Goal: Information Seeking & Learning: Find specific fact

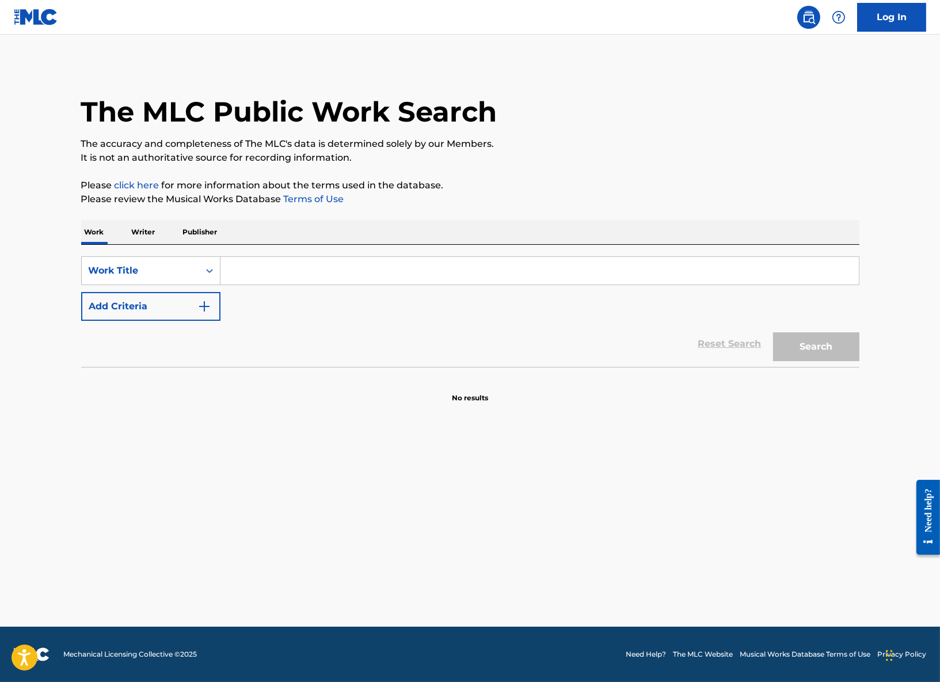
click at [303, 269] on input "Search Form" at bounding box center [539, 271] width 638 height 28
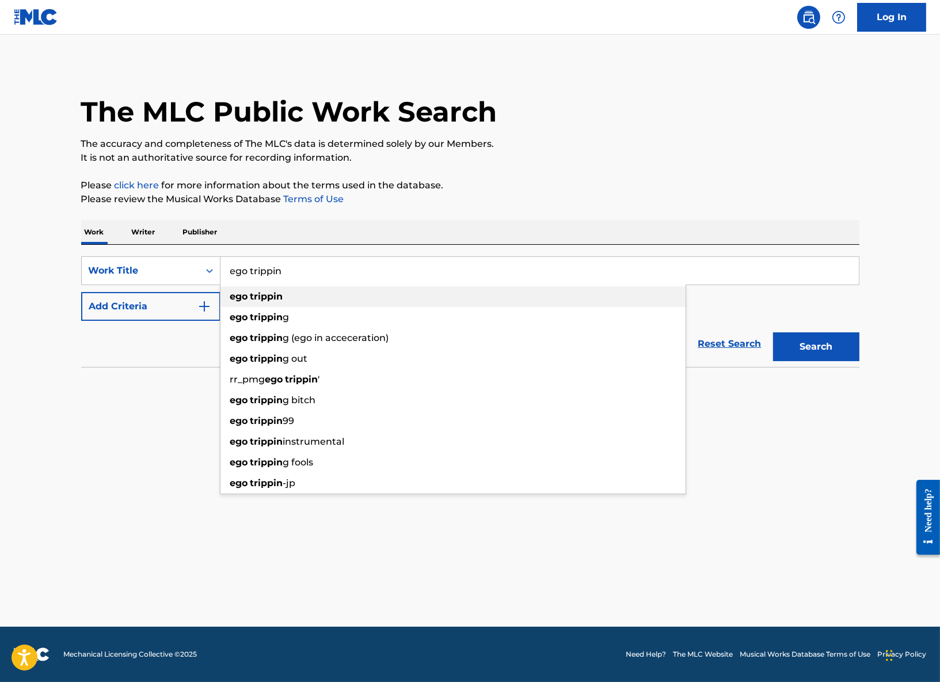
type input "ego trippin"
click at [308, 290] on div "ego trippin" at bounding box center [452, 296] width 465 height 21
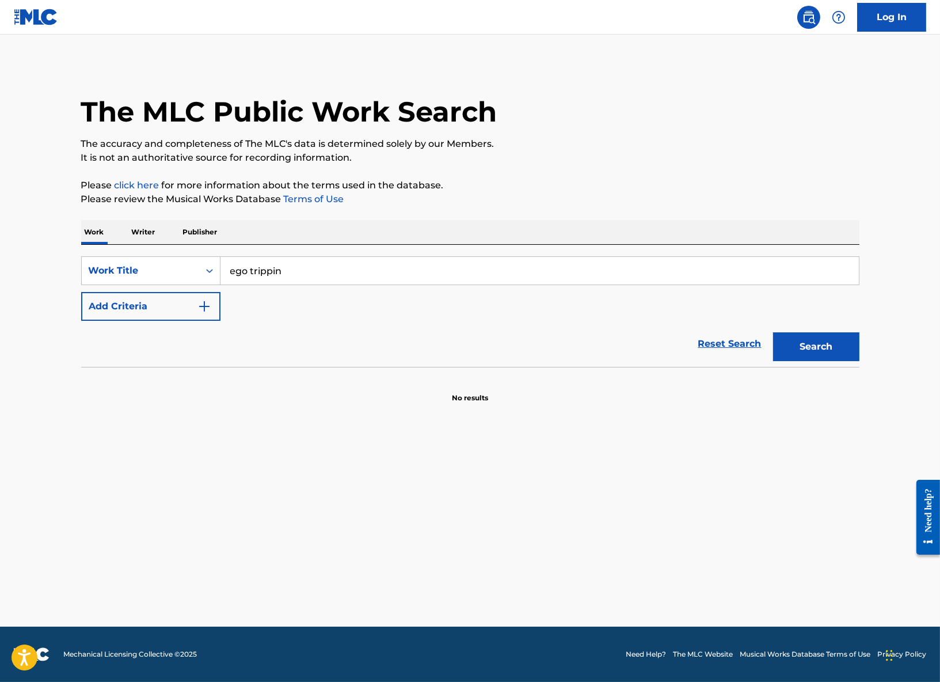
click at [831, 341] on button "Search" at bounding box center [816, 346] width 86 height 29
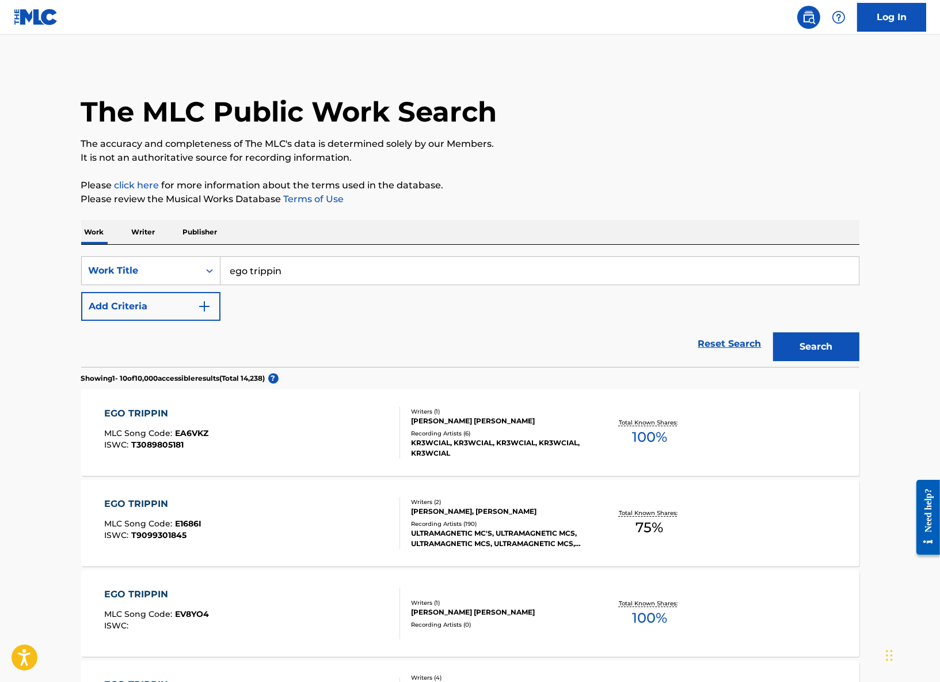
click at [192, 313] on button "Add Criteria" at bounding box center [150, 306] width 139 height 29
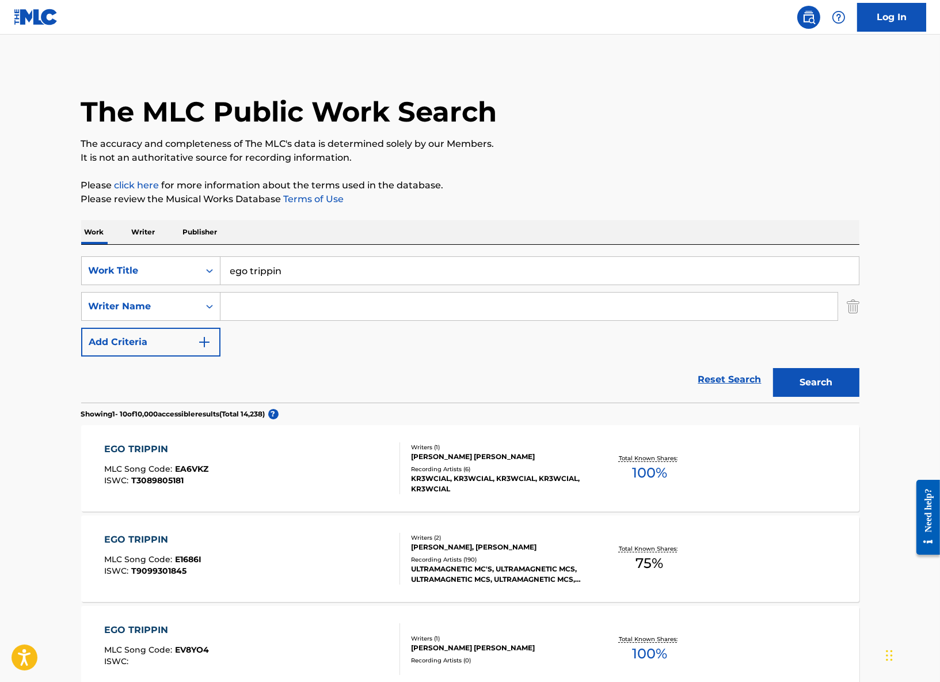
click at [273, 302] on input "Search Form" at bounding box center [528, 306] width 617 height 28
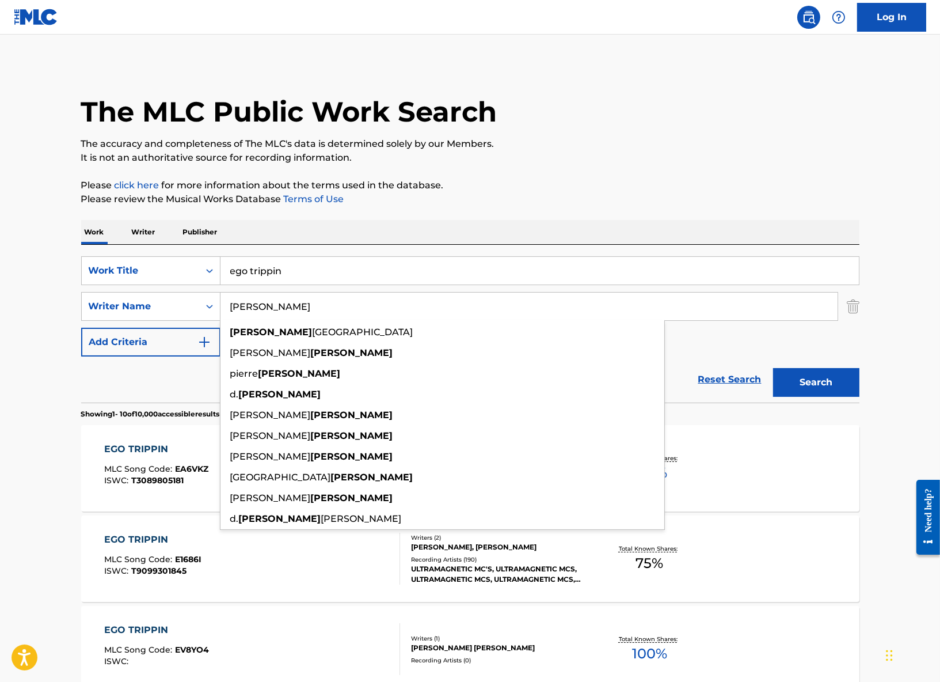
type input "[PERSON_NAME]"
click at [773, 368] on button "Search" at bounding box center [816, 382] width 86 height 29
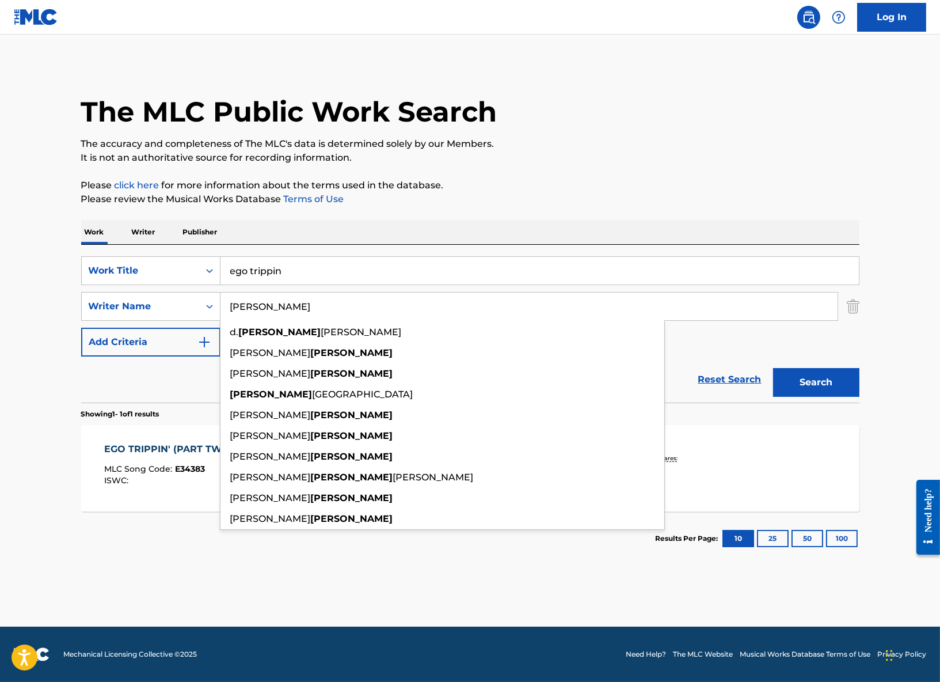
click at [146, 451] on div "EGO TRIPPIN' (PART TWO)" at bounding box center [171, 449] width 135 height 14
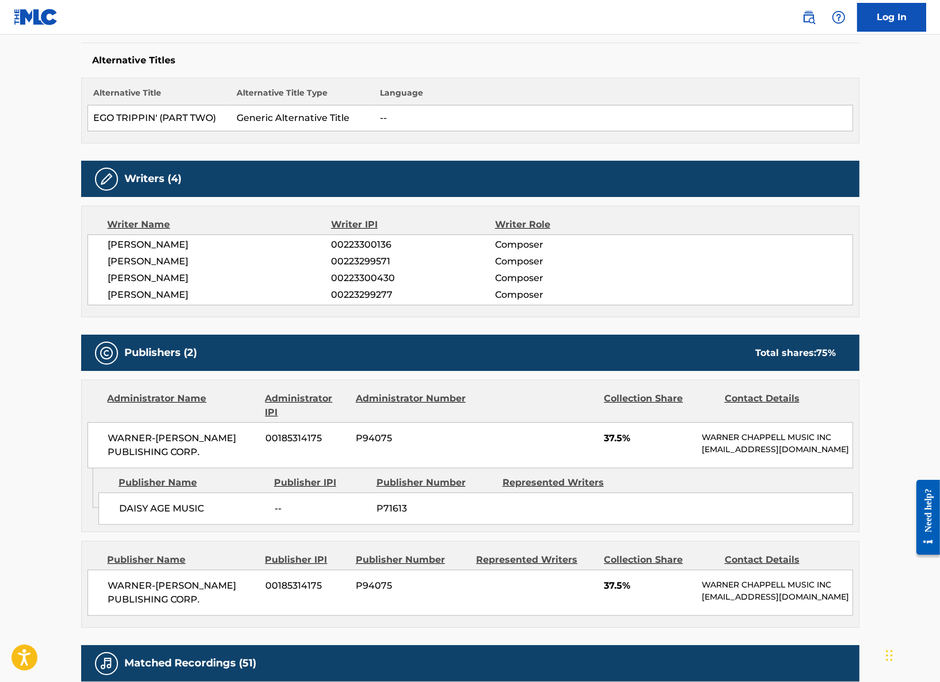
scroll to position [298, 0]
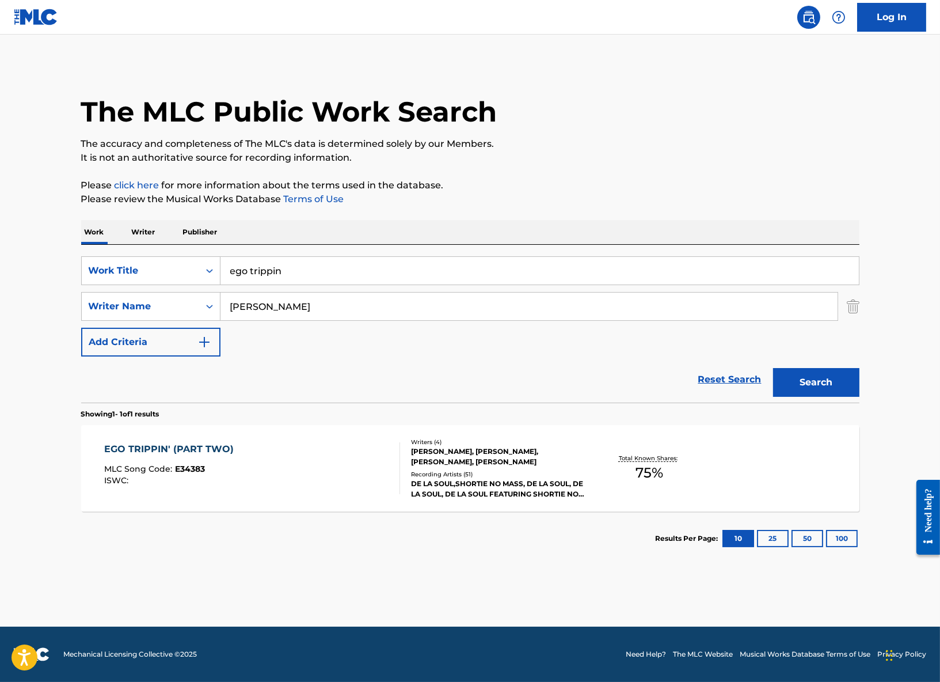
click at [247, 266] on input "ego trippin" at bounding box center [539, 271] width 638 height 28
type input "breakadawn"
click at [773, 368] on button "Search" at bounding box center [816, 382] width 86 height 29
click at [440, 458] on div "[PERSON_NAME], [PERSON_NAME], [PERSON_NAME], [PERSON_NAME], [PERSON_NAME], [PER…" at bounding box center [498, 456] width 174 height 21
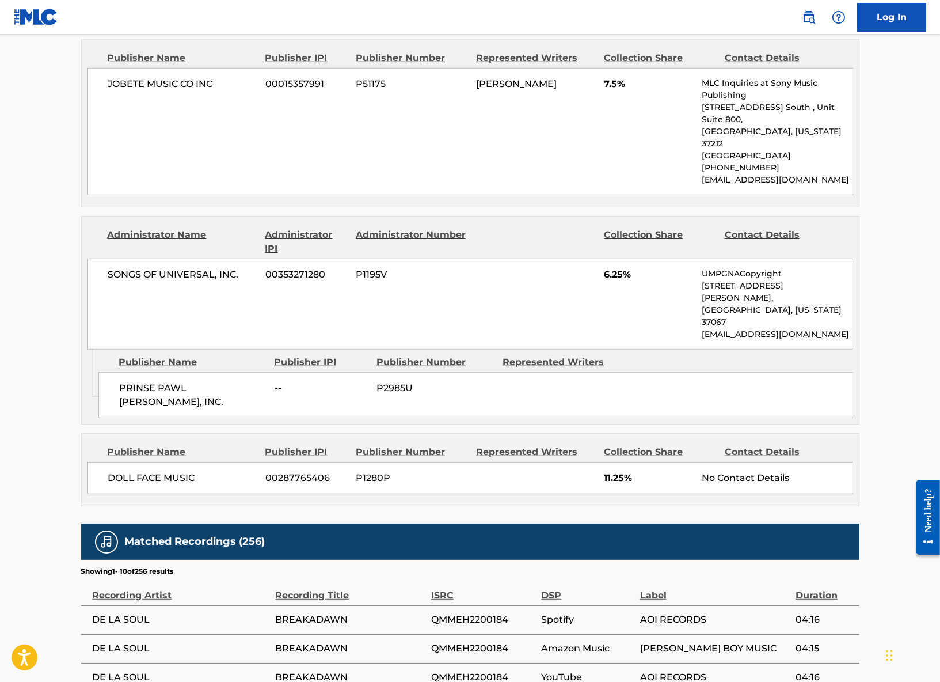
scroll to position [1310, 0]
